Goal: Information Seeking & Learning: Check status

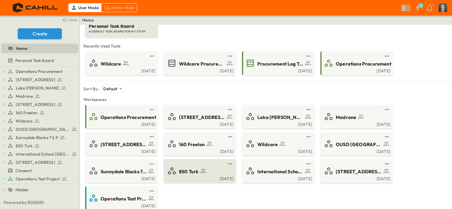
scroll to position [59, 0]
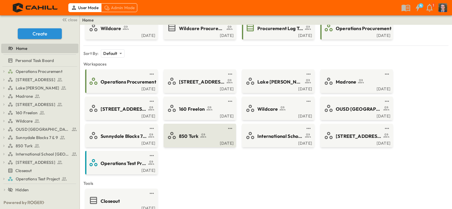
click at [194, 131] on div "850 Turk" at bounding box center [199, 135] width 64 height 9
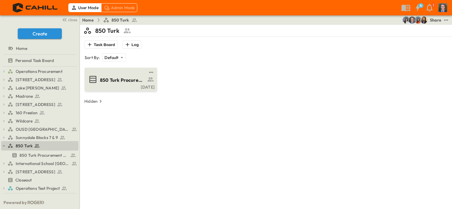
click at [112, 82] on span "850 Turk Procurement Log" at bounding box center [123, 80] width 46 height 7
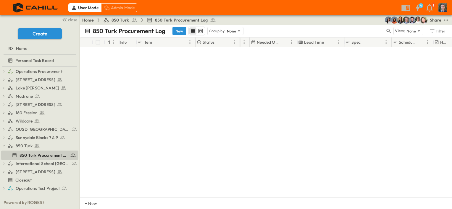
scroll to position [0, 413]
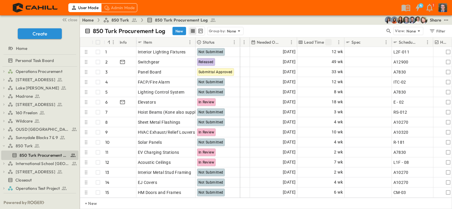
click at [328, 42] on icon "Sort" at bounding box center [328, 42] width 4 height 4
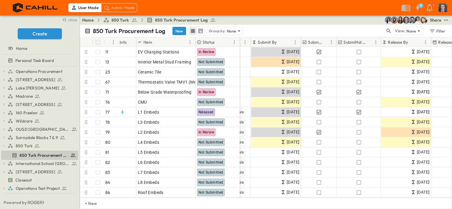
scroll to position [0, 106]
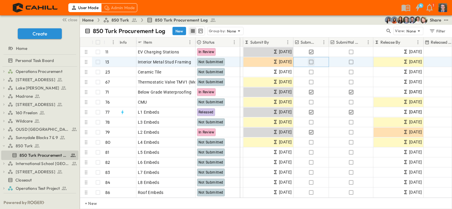
click at [309, 62] on icon "button" at bounding box center [311, 62] width 4 height 4
click at [350, 61] on icon "button" at bounding box center [351, 62] width 6 height 6
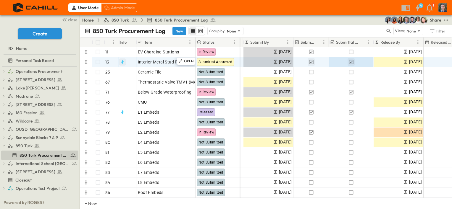
click at [122, 64] on icon "button" at bounding box center [122, 62] width 2 height 4
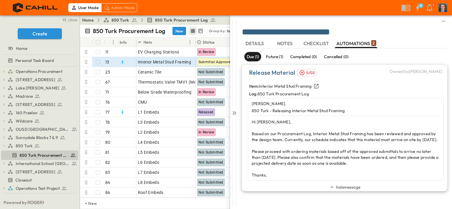
click at [279, 56] on p "Future (1)" at bounding box center [274, 57] width 17 height 6
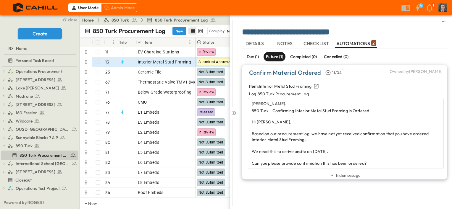
click at [256, 41] on span "DETAILS" at bounding box center [255, 43] width 20 height 5
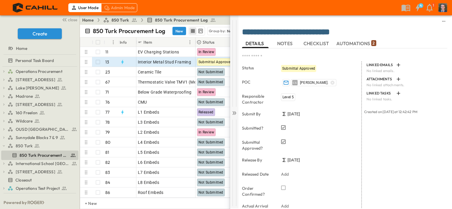
click at [234, 114] on icon at bounding box center [234, 113] width 6 height 6
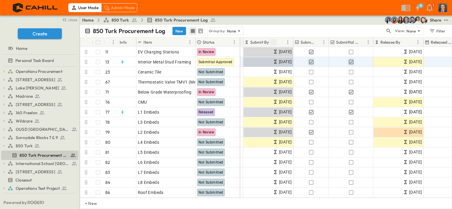
click at [274, 41] on icon "Sort" at bounding box center [272, 42] width 5 height 5
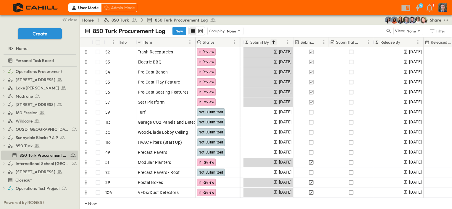
click at [273, 41] on icon "Sort" at bounding box center [273, 42] width 4 height 4
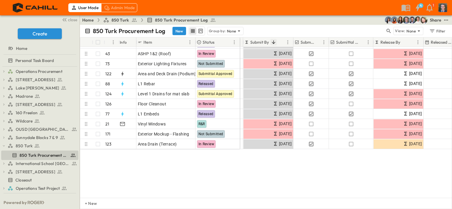
scroll to position [0, 106]
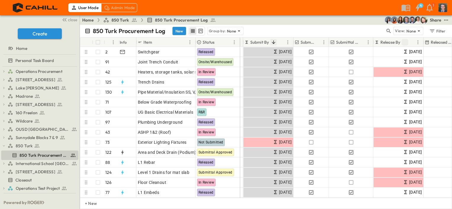
click at [405, 41] on icon "Sort" at bounding box center [405, 42] width 4 height 4
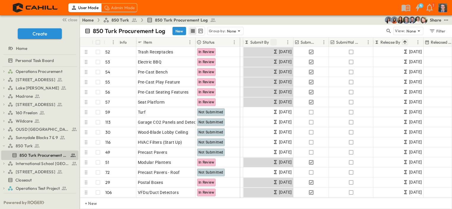
click at [405, 40] on icon "Sort" at bounding box center [404, 42] width 5 height 5
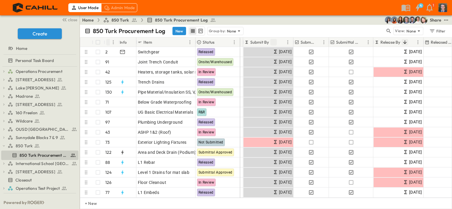
click at [108, 42] on icon "Sort" at bounding box center [109, 42] width 5 height 5
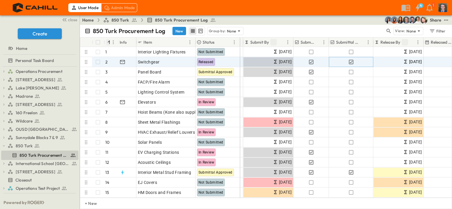
click at [352, 61] on icon "button" at bounding box center [351, 62] width 6 height 6
drag, startPoint x: 310, startPoint y: 62, endPoint x: 337, endPoint y: 65, distance: 26.8
click at [337, 65] on div "J jkaufmann [PERSON_NAME] [DATE] [DATE] [DATE] Add Date [DATE]" at bounding box center [369, 62] width 470 height 10
click at [349, 60] on icon "button" at bounding box center [351, 62] width 6 height 6
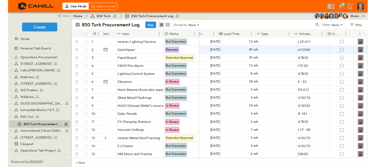
scroll to position [0, 446]
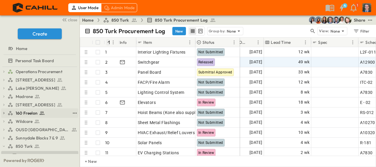
click at [29, 111] on span "160 Freelon" at bounding box center [27, 113] width 22 height 6
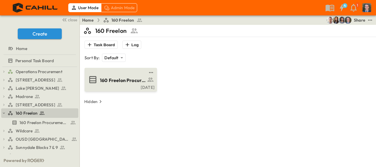
click at [120, 79] on span "160 Freelon Procurement Log" at bounding box center [123, 80] width 46 height 7
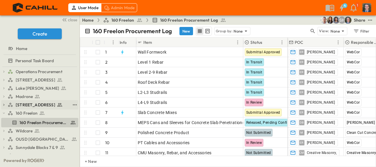
click at [32, 104] on span "[STREET_ADDRESS]" at bounding box center [36, 105] width 40 height 6
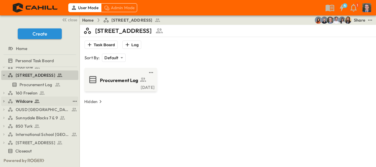
scroll to position [53, 0]
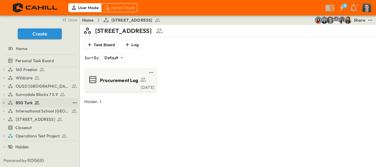
click at [22, 103] on span "850 Turk" at bounding box center [24, 103] width 17 height 6
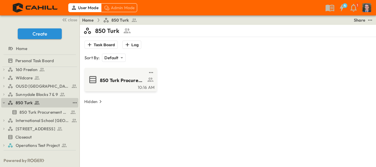
scroll to position [43, 0]
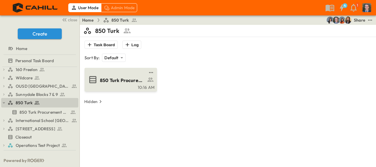
click at [113, 78] on span "850 Turk Procurement Log" at bounding box center [123, 80] width 46 height 7
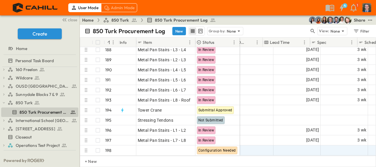
scroll to position [1886, 447]
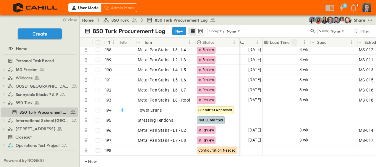
click at [293, 41] on icon "Sort" at bounding box center [294, 42] width 4 height 4
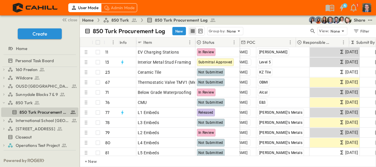
scroll to position [0, 0]
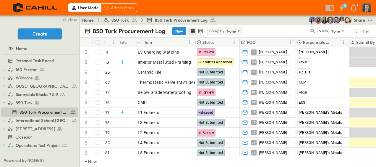
click at [234, 33] on p "None" at bounding box center [231, 31] width 9 height 6
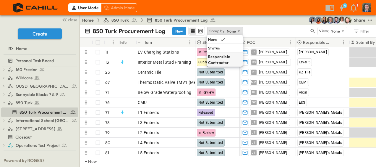
click at [224, 60] on p "Responsible Contractor" at bounding box center [224, 59] width 33 height 12
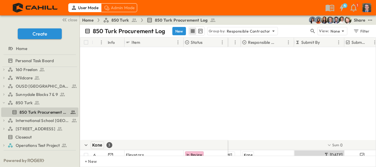
scroll to position [236, 43]
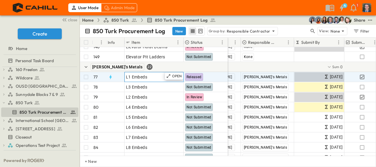
click at [152, 77] on div "L1 Embeds" at bounding box center [154, 77] width 56 height 8
click at [172, 76] on p "OPEN" at bounding box center [177, 76] width 10 height 5
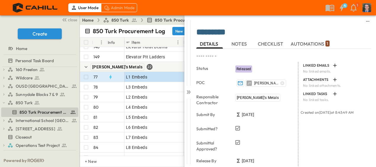
click at [241, 44] on span "NOTES" at bounding box center [239, 43] width 17 height 5
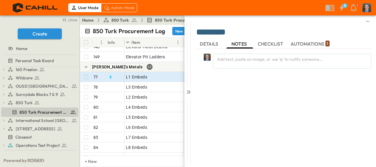
click at [279, 41] on span "CHECKLIST" at bounding box center [271, 43] width 27 height 5
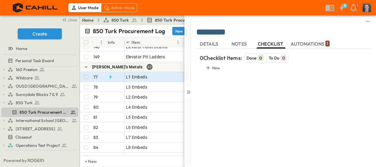
click at [242, 43] on span "NOTES" at bounding box center [239, 43] width 17 height 5
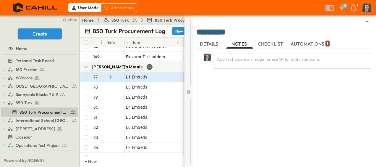
click at [190, 92] on icon at bounding box center [189, 92] width 2 height 4
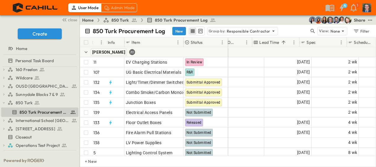
scroll to position [0, 445]
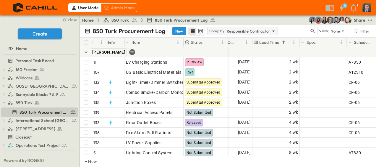
click at [256, 32] on p "Responsible Contractor" at bounding box center [249, 31] width 44 height 6
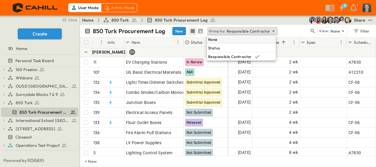
click at [251, 40] on div "None" at bounding box center [241, 39] width 69 height 8
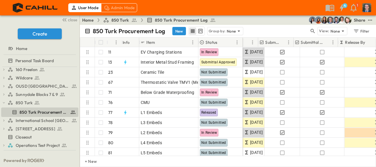
scroll to position [0, 137]
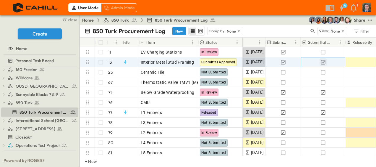
click at [324, 60] on icon "button" at bounding box center [323, 62] width 6 height 6
click at [281, 62] on icon "button" at bounding box center [283, 62] width 4 height 4
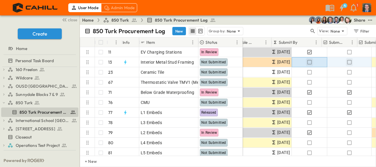
scroll to position [0, 0]
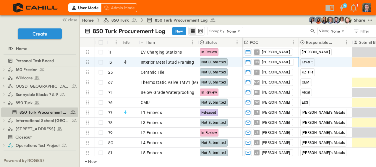
click at [290, 61] on div "CS [PERSON_NAME]." at bounding box center [271, 61] width 56 height 9
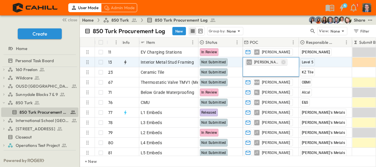
click at [281, 62] on icon "button" at bounding box center [283, 62] width 4 height 4
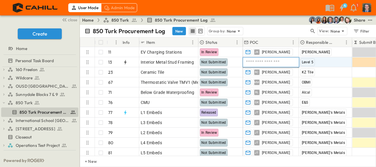
click at [273, 62] on input "text" at bounding box center [270, 62] width 51 height 7
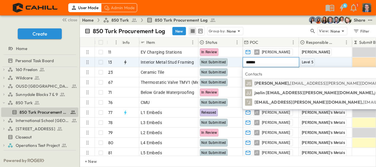
type input "******"
click at [290, 81] on span "[EMAIL_ADDRESS][PERSON_NAME][DOMAIN_NAME]" at bounding box center [342, 82] width 105 height 5
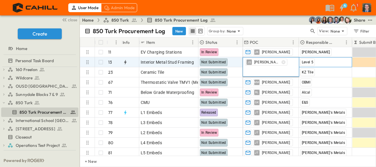
click at [331, 62] on div "Level 5" at bounding box center [325, 61] width 53 height 9
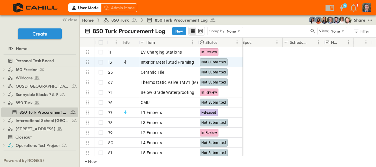
scroll to position [0, 525]
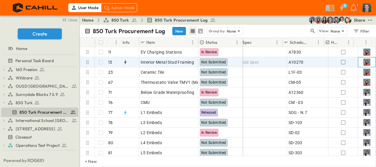
click at [364, 64] on img at bounding box center [366, 62] width 7 height 7
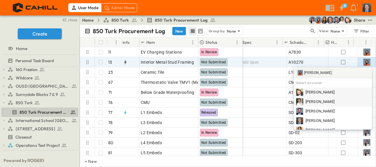
scroll to position [30, 0]
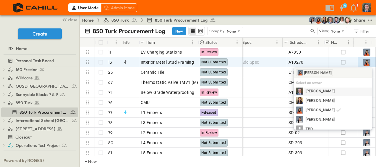
click at [339, 90] on div "[PERSON_NAME]" at bounding box center [333, 90] width 74 height 7
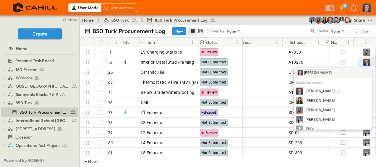
click at [270, 31] on div "850 Turk Procurement Log New Group by: None" at bounding box center [197, 31] width 225 height 9
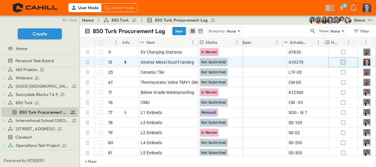
click at [340, 62] on icon "button" at bounding box center [343, 62] width 6 height 6
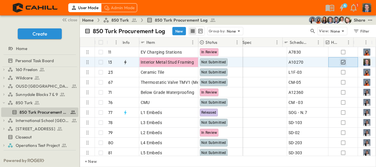
click at [341, 61] on icon "button" at bounding box center [343, 62] width 4 height 4
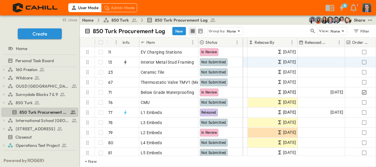
scroll to position [0, 235]
click at [370, 20] on icon "test" at bounding box center [370, 20] width 4 height 1
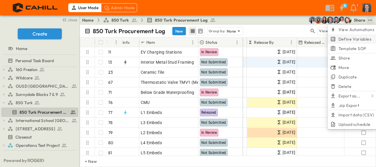
click at [359, 37] on span "Define Variables" at bounding box center [354, 39] width 33 height 6
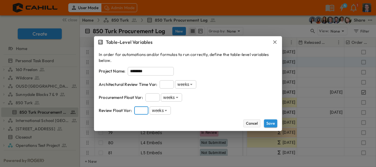
click at [252, 123] on button "Cancel" at bounding box center [251, 123] width 17 height 8
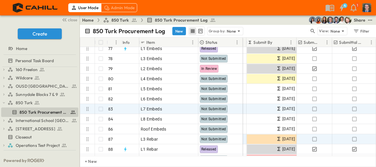
scroll to position [89, 106]
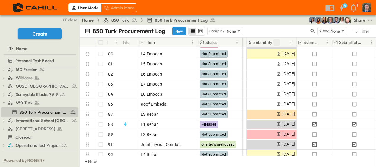
click at [278, 41] on icon "Sort" at bounding box center [276, 42] width 5 height 5
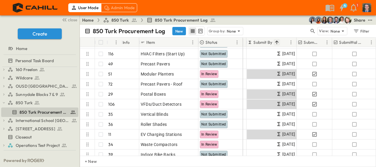
click at [278, 41] on icon "Sort" at bounding box center [276, 42] width 5 height 5
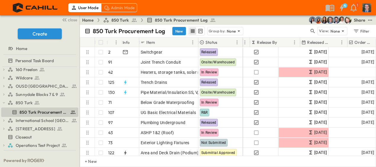
scroll to position [0, 238]
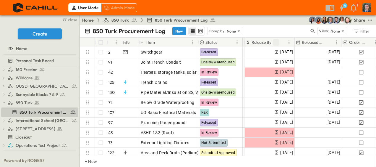
click at [276, 42] on icon "Sort" at bounding box center [276, 42] width 4 height 4
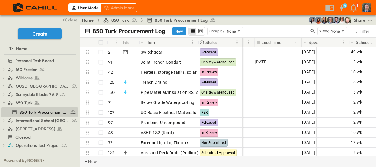
scroll to position [0, 458]
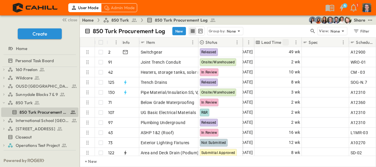
click at [288, 40] on icon "Sort" at bounding box center [285, 42] width 5 height 5
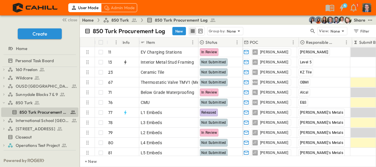
scroll to position [0, 0]
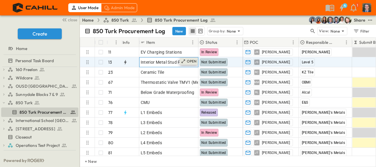
click at [184, 61] on icon at bounding box center [183, 61] width 5 height 5
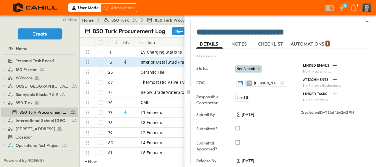
click at [258, 69] on span "Not Submitted" at bounding box center [248, 69] width 24 height 4
click at [256, 68] on span "Not Submitted" at bounding box center [248, 69] width 24 height 4
click at [189, 89] on icon at bounding box center [189, 92] width 6 height 6
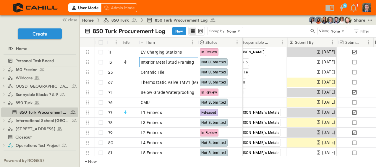
scroll to position [0, 64]
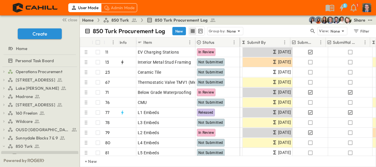
scroll to position [0, 109]
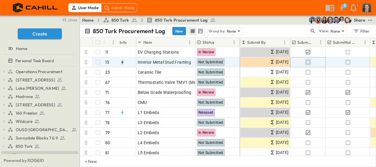
click at [309, 61] on icon "button" at bounding box center [308, 62] width 6 height 6
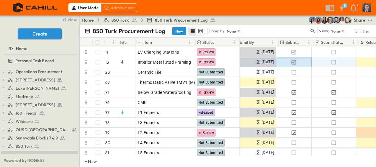
scroll to position [0, 121]
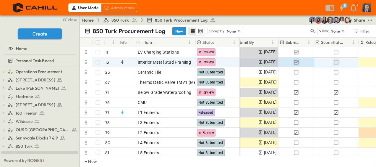
click at [337, 61] on icon "button" at bounding box center [336, 62] width 6 height 6
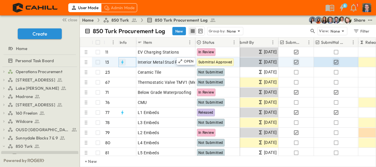
click at [123, 61] on icon "button" at bounding box center [122, 62] width 6 height 6
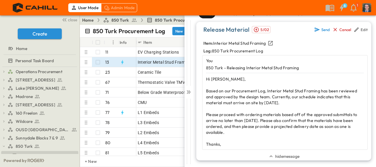
scroll to position [14, 0]
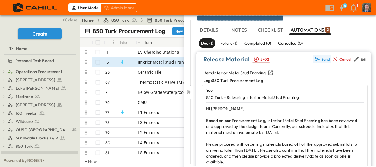
click at [315, 60] on icon "button" at bounding box center [317, 59] width 5 height 4
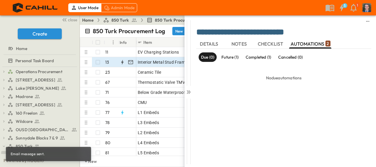
scroll to position [0, 0]
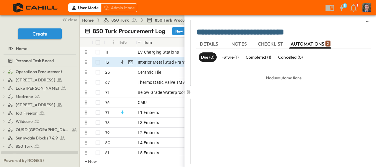
click at [366, 8] on img "button" at bounding box center [366, 7] width 9 height 9
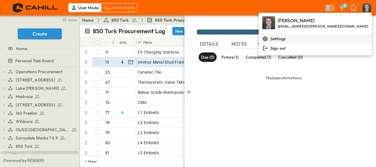
click at [286, 37] on h6 "Settings" at bounding box center [277, 39] width 15 height 6
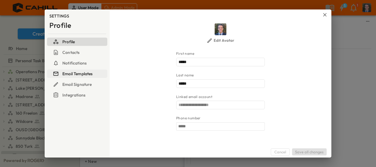
click at [77, 74] on h6 "Email Templates" at bounding box center [77, 74] width 30 height 6
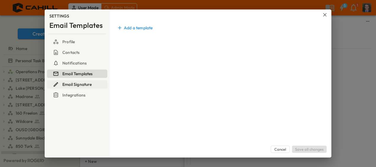
click at [76, 82] on h6 "Email Signature" at bounding box center [77, 84] width 30 height 6
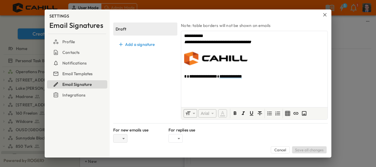
click at [122, 137] on body "User Mode Admin Mode 5 1 close Create Home Personal Task Board Operations Procu…" at bounding box center [188, 83] width 376 height 167
click at [122, 149] on p "Draft" at bounding box center [120, 147] width 11 height 6
type input "**********"
click at [176, 137] on body "User Mode Admin Mode 5 1 close Create Home Personal Task Board Operations Procu…" at bounding box center [188, 83] width 376 height 167
click at [177, 145] on p "Draft" at bounding box center [176, 147] width 11 height 6
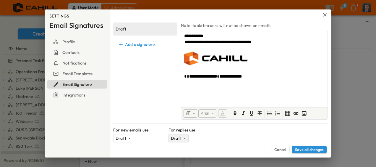
type input "**********"
click at [316, 150] on button "Save all changes" at bounding box center [309, 149] width 35 height 7
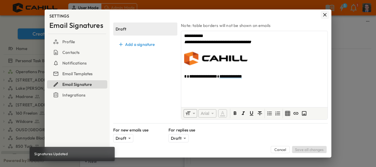
click at [327, 15] on icon "button" at bounding box center [325, 15] width 6 height 6
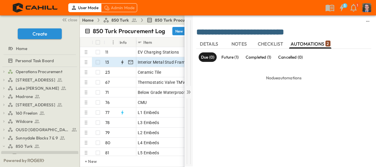
click at [189, 90] on icon at bounding box center [189, 92] width 6 height 6
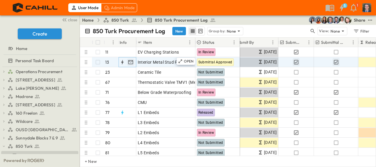
click at [131, 61] on icon "button" at bounding box center [131, 62] width 6 height 6
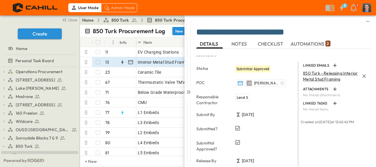
click at [325, 75] on span "850 Turk - Releasing Interior Metal Stud Framing" at bounding box center [330, 75] width 55 height 11
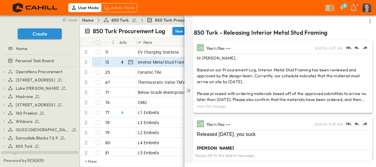
click at [189, 90] on icon at bounding box center [189, 91] width 2 height 4
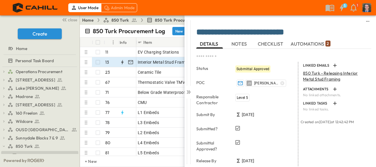
click at [311, 38] on div "**********" at bounding box center [283, 33] width 175 height 12
click at [311, 46] on span "AUTOMATIONS 2" at bounding box center [311, 43] width 40 height 5
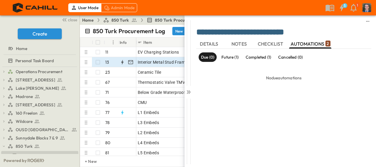
click at [227, 57] on p "Future (1)" at bounding box center [229, 57] width 17 height 6
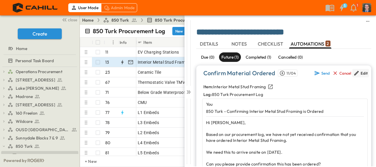
click at [361, 71] on div "Edit" at bounding box center [364, 73] width 7 height 5
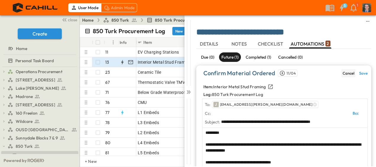
click at [346, 73] on div "Cancel" at bounding box center [349, 73] width 12 height 5
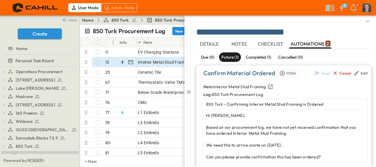
click at [213, 55] on p "Due (0)" at bounding box center [207, 57] width 13 height 6
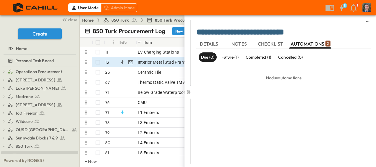
click at [229, 56] on p "Future (1)" at bounding box center [229, 57] width 17 height 6
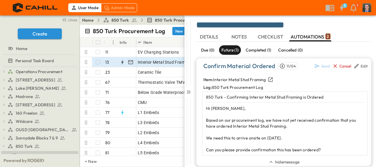
scroll to position [13, 0]
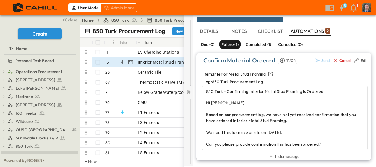
click at [188, 90] on icon at bounding box center [189, 92] width 6 height 6
click at [123, 62] on icon "button" at bounding box center [122, 62] width 2 height 4
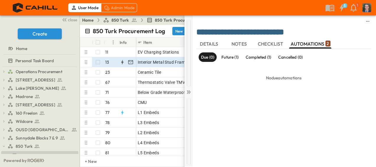
click at [187, 93] on icon at bounding box center [187, 92] width 2 height 4
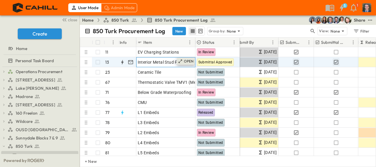
click at [192, 59] on p "OPEN" at bounding box center [189, 61] width 10 height 5
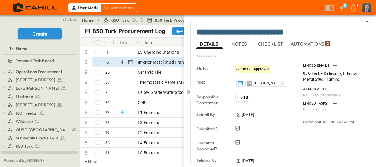
click at [302, 41] on span "AUTOMATIONS 2" at bounding box center [311, 43] width 40 height 5
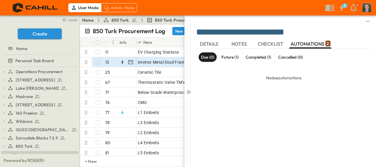
click at [234, 58] on p "Future (1)" at bounding box center [229, 57] width 17 height 6
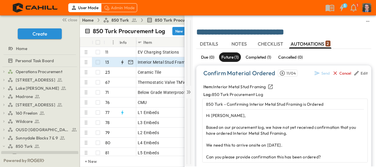
click at [190, 93] on icon at bounding box center [189, 92] width 6 height 6
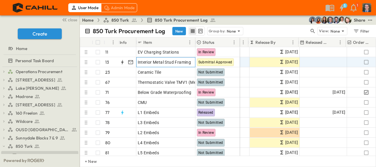
scroll to position [0, 231]
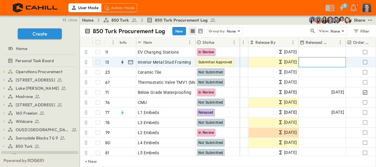
click at [319, 63] on div "Add Date" at bounding box center [322, 61] width 47 height 9
click at [331, 63] on input "text" at bounding box center [317, 62] width 35 height 6
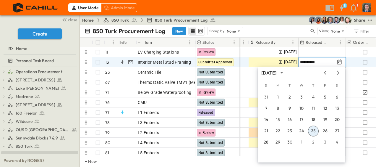
type input "**********"
click at [316, 128] on button "25" at bounding box center [313, 131] width 11 height 11
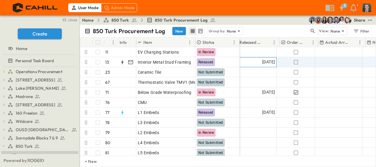
scroll to position [0, 302]
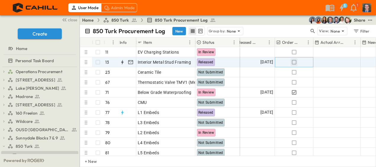
click at [293, 62] on icon "button" at bounding box center [294, 62] width 6 height 6
click at [200, 62] on span "R&R" at bounding box center [201, 62] width 7 height 4
click at [204, 61] on span "R&R" at bounding box center [201, 62] width 7 height 4
click at [202, 61] on span "R&R" at bounding box center [201, 62] width 7 height 4
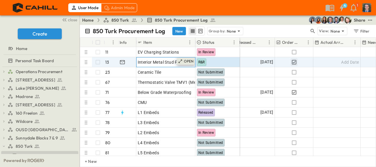
click at [191, 59] on p "OPEN" at bounding box center [189, 61] width 10 height 5
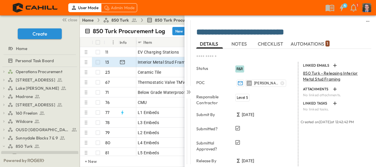
click at [241, 69] on span "R&R" at bounding box center [239, 69] width 7 height 4
click at [242, 68] on span "R&R" at bounding box center [239, 69] width 7 height 4
click at [127, 8] on div "Admin Mode" at bounding box center [119, 7] width 36 height 9
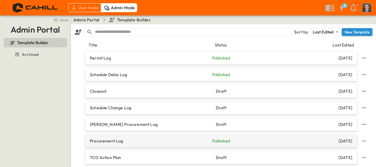
click at [112, 142] on p "Procurement Log" at bounding box center [133, 141] width 87 height 6
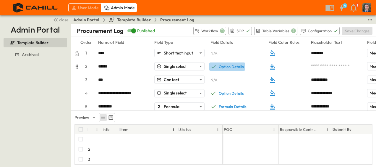
click at [237, 65] on div "Option Details" at bounding box center [231, 66] width 25 height 5
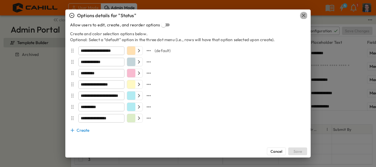
click at [304, 14] on icon "button" at bounding box center [304, 15] width 6 height 6
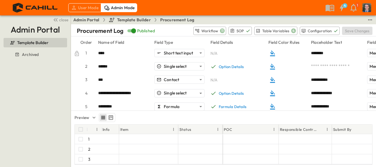
click at [94, 6] on div "User Mode" at bounding box center [84, 7] width 33 height 9
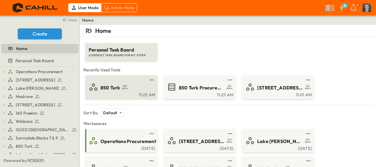
click at [122, 88] on icon at bounding box center [125, 87] width 6 height 4
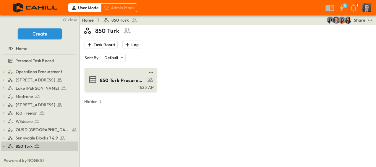
click at [122, 77] on span "850 Turk Procurement Log" at bounding box center [123, 80] width 46 height 7
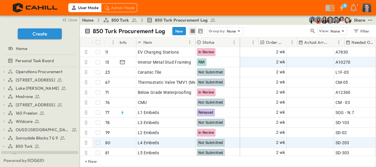
scroll to position [0, 318]
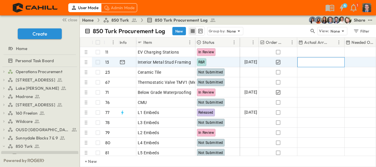
click at [318, 60] on div "Add Date" at bounding box center [321, 61] width 47 height 9
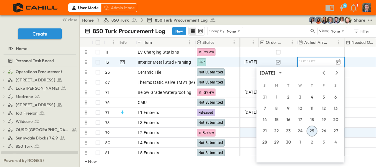
click at [312, 130] on button "25" at bounding box center [311, 131] width 11 height 11
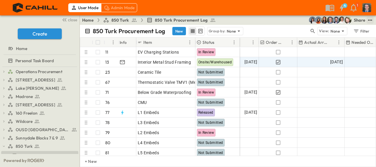
click at [373, 21] on icon "test" at bounding box center [370, 20] width 6 height 6
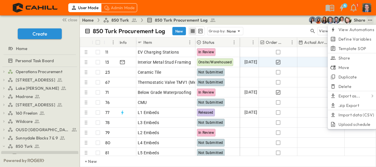
click at [277, 23] on div "Home 850 Turk 850 Turk Procurement Log Share View Automations Define Variables …" at bounding box center [228, 19] width 296 height 9
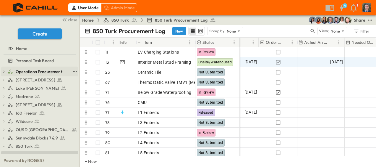
click at [46, 72] on span "Operations Procurement" at bounding box center [39, 72] width 47 height 6
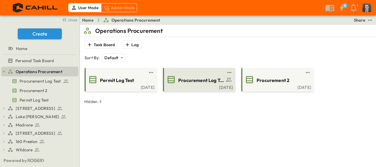
click at [203, 80] on span "Procurement Log Test" at bounding box center [201, 80] width 46 height 7
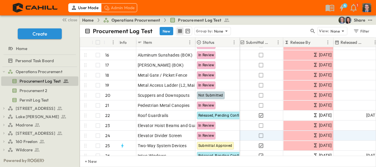
scroll to position [148, 197]
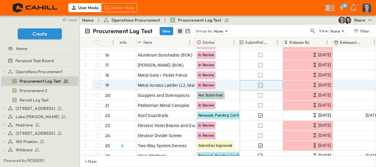
click at [262, 84] on icon "button" at bounding box center [260, 85] width 4 height 4
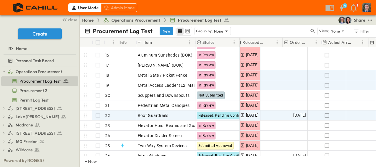
scroll to position [148, 294]
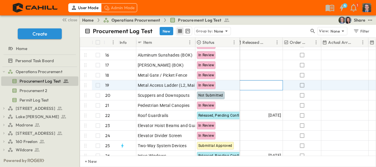
click at [257, 86] on div "Add Date" at bounding box center [259, 84] width 47 height 9
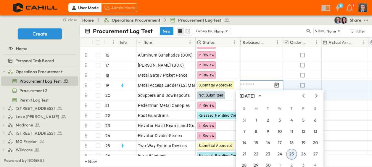
click at [292, 152] on button "25" at bounding box center [291, 154] width 11 height 11
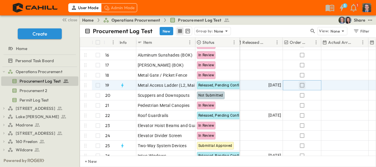
click at [302, 85] on icon "button" at bounding box center [302, 85] width 6 height 6
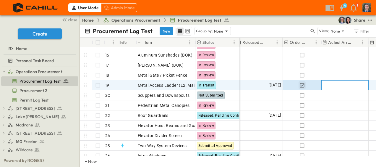
click at [336, 85] on div "Add Date" at bounding box center [345, 84] width 47 height 9
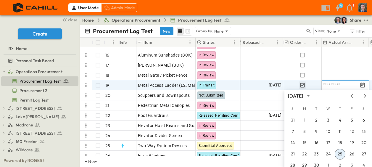
click at [342, 154] on button "25" at bounding box center [339, 154] width 11 height 11
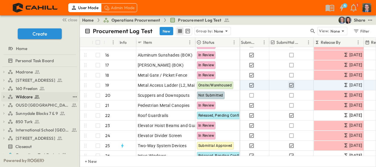
scroll to position [59, 0]
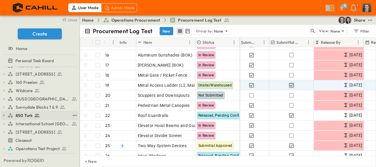
click at [21, 114] on span "850 Turk" at bounding box center [24, 115] width 17 height 6
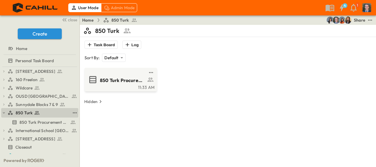
scroll to position [31, 0]
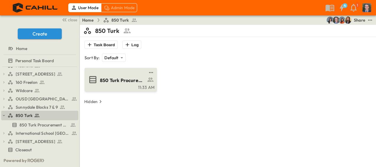
click at [124, 78] on span "850 Turk Procurement Log" at bounding box center [123, 80] width 46 height 7
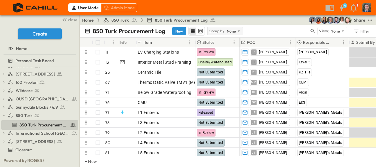
click at [237, 28] on icon at bounding box center [239, 31] width 6 height 6
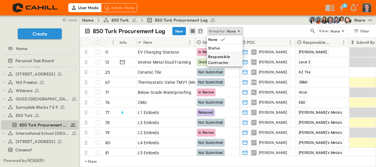
click at [225, 57] on p "Responsible Contractor" at bounding box center [224, 59] width 33 height 12
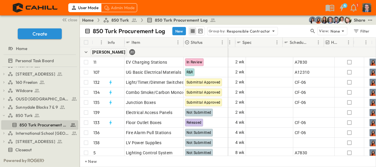
scroll to position [0, 510]
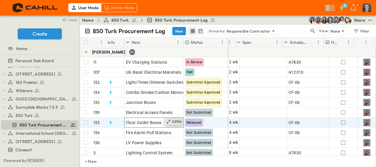
click at [168, 123] on icon at bounding box center [168, 121] width 5 height 5
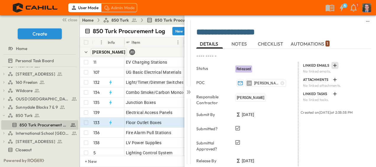
click at [333, 67] on icon "button" at bounding box center [335, 65] width 6 height 6
click at [336, 81] on p "Link Existing Email" at bounding box center [344, 81] width 40 height 6
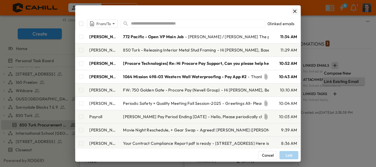
click at [294, 11] on icon "button" at bounding box center [295, 11] width 4 height 4
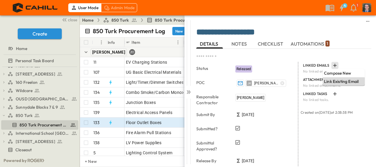
click at [329, 80] on p "Link Existing Email" at bounding box center [344, 81] width 40 height 6
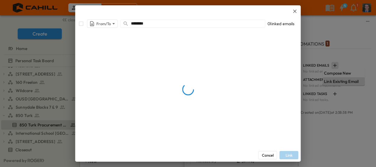
type input "*********"
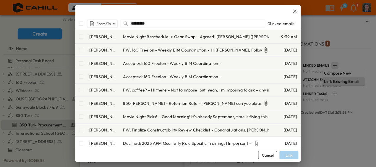
click at [271, 154] on button "Cancel" at bounding box center [267, 155] width 19 height 8
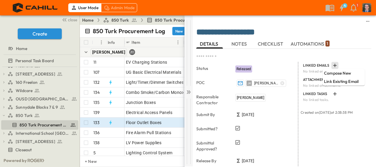
click at [186, 90] on icon at bounding box center [189, 92] width 6 height 6
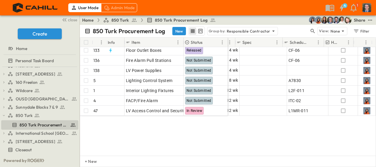
scroll to position [0, 510]
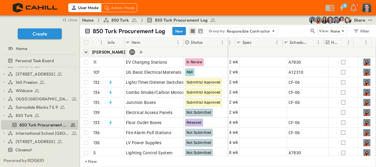
click at [86, 51] on icon "button" at bounding box center [86, 52] width 6 height 6
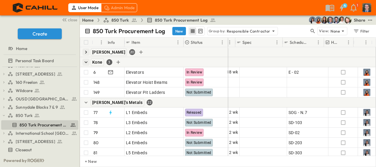
click at [87, 62] on icon "button" at bounding box center [86, 62] width 6 height 6
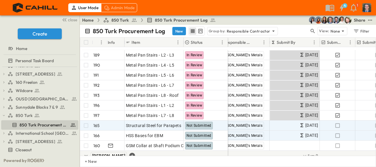
scroll to position [177, 68]
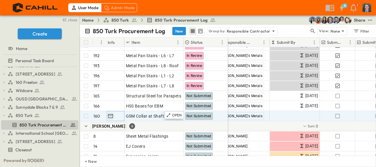
click at [110, 116] on icon "button" at bounding box center [110, 116] width 5 height 4
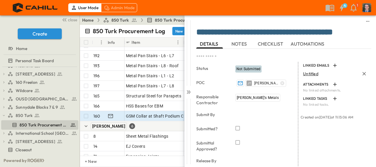
click at [311, 74] on span "Untitled" at bounding box center [310, 73] width 15 height 5
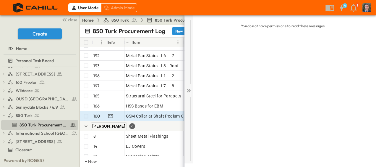
click at [189, 90] on icon at bounding box center [189, 90] width 6 height 6
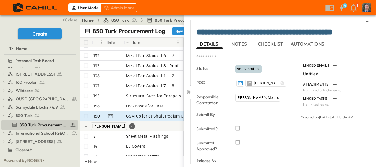
click at [275, 43] on span "CHECKLIST" at bounding box center [271, 43] width 27 height 5
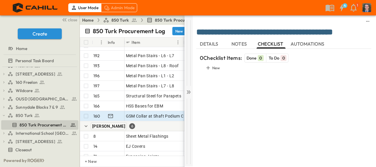
click at [189, 90] on icon at bounding box center [189, 92] width 6 height 6
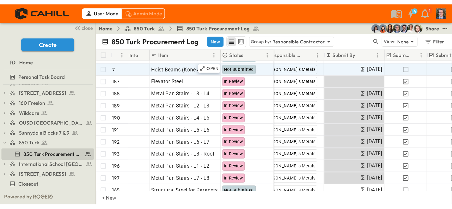
scroll to position [89, 68]
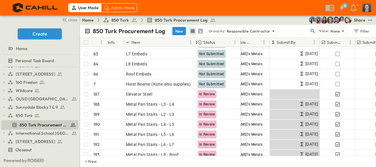
drag, startPoint x: 182, startPoint y: 40, endPoint x: 194, endPoint y: 42, distance: 12.8
click at [194, 42] on div at bounding box center [197, 42] width 6 height 17
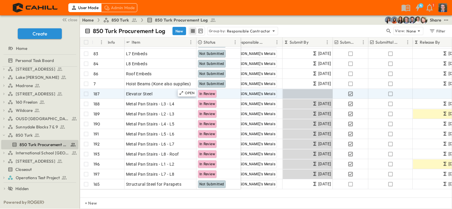
scroll to position [89, 67]
